Goal: Information Seeking & Learning: Learn about a topic

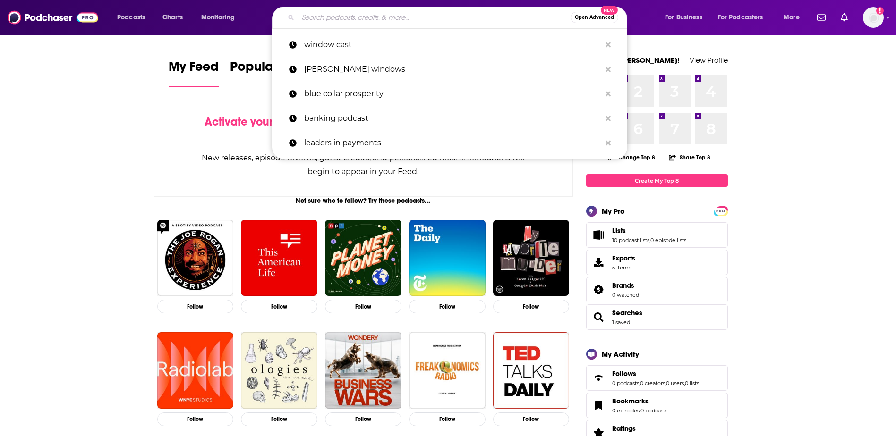
click at [320, 17] on input "Search podcasts, credits, & more..." at bounding box center [434, 17] width 273 height 15
click at [344, 15] on input "Search podcasts, credits, & more..." at bounding box center [434, 17] width 273 height 15
paste input "Pull Up a Chair with CFA Society Boston"
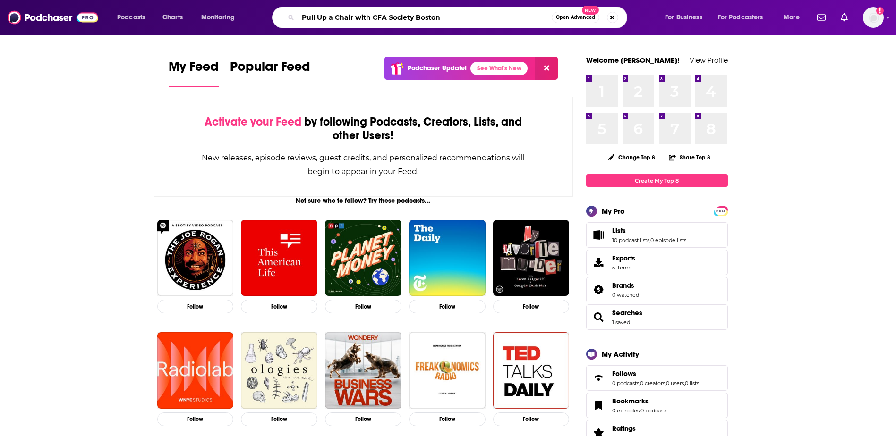
type input "Pull Up a Chair with CFA Society Boston"
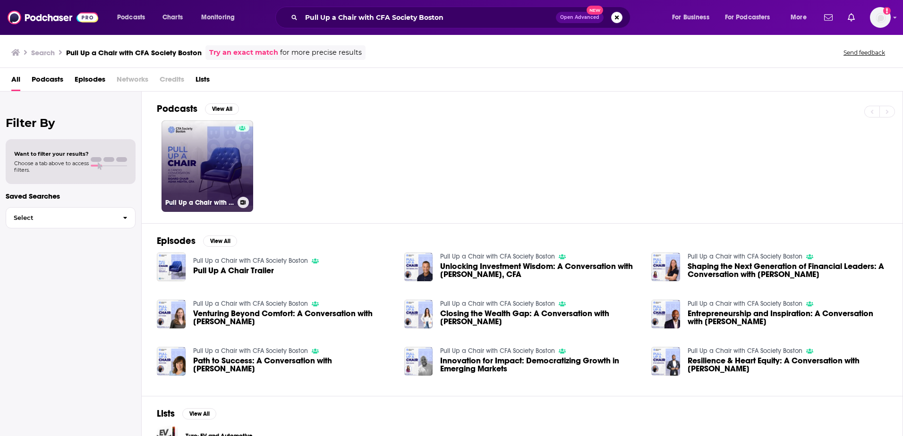
click at [204, 163] on link "Pull Up a Chair with CFA Society Boston" at bounding box center [208, 166] width 92 height 92
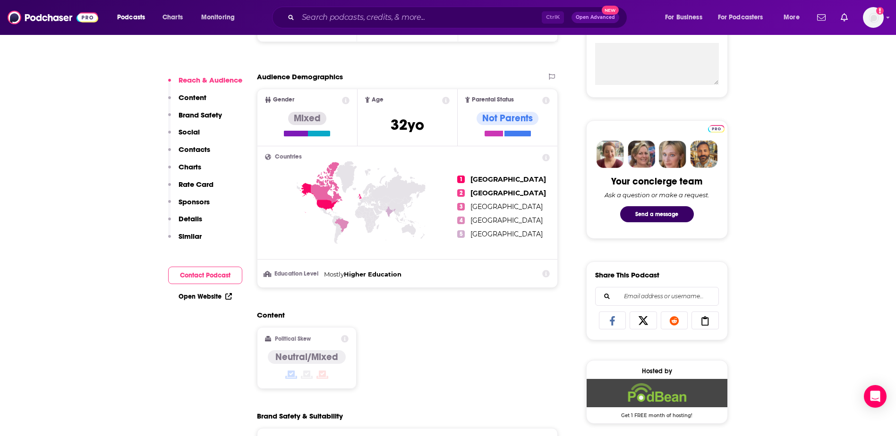
scroll to position [378, 0]
